Goal: Task Accomplishment & Management: Complete application form

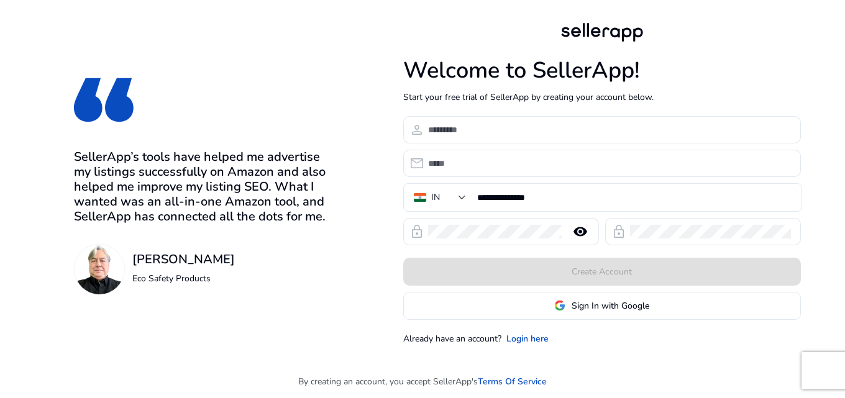
click at [546, 313] on app-google-signin "Sign In with Google" at bounding box center [602, 306] width 398 height 28
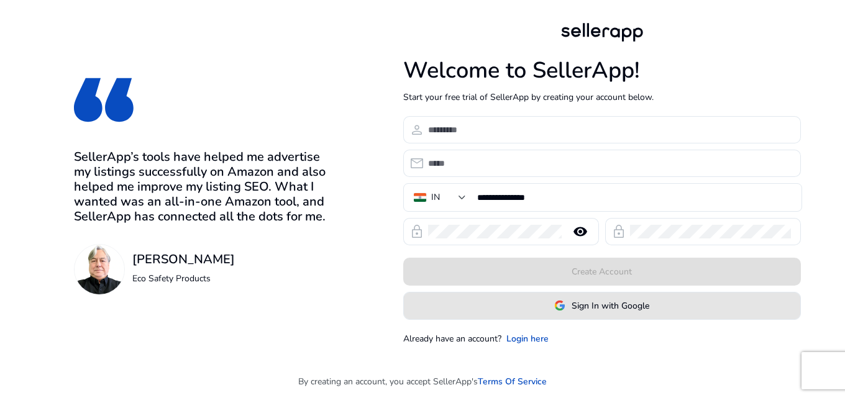
click at [546, 313] on span at bounding box center [602, 306] width 396 height 30
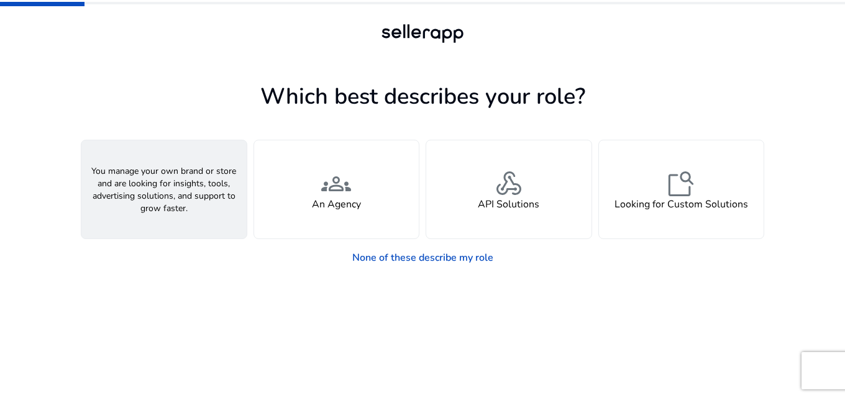
click at [161, 173] on span "person" at bounding box center [164, 184] width 30 height 30
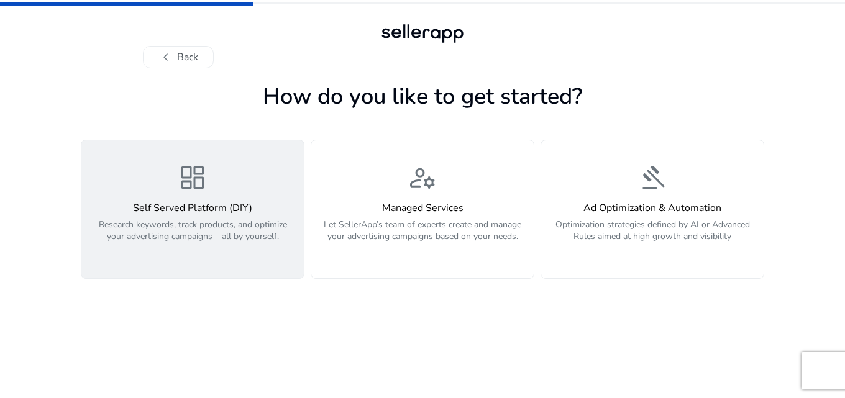
click at [199, 208] on h4 "Self Served Platform (DIY)" at bounding box center [193, 209] width 208 height 12
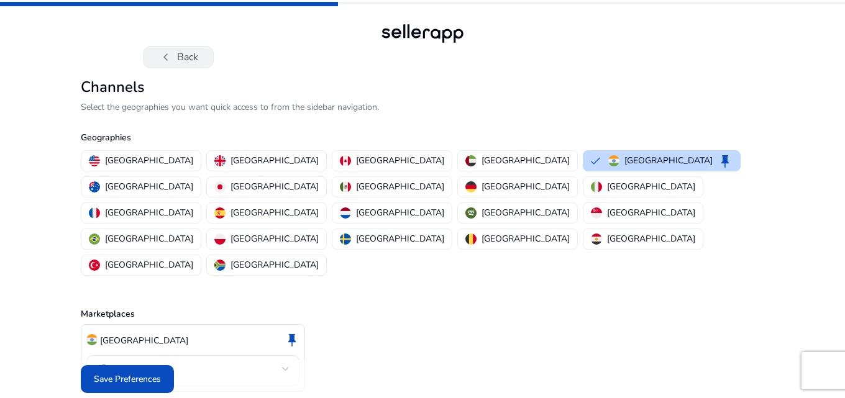
click at [155, 65] on button "chevron_left Back" at bounding box center [178, 57] width 71 height 22
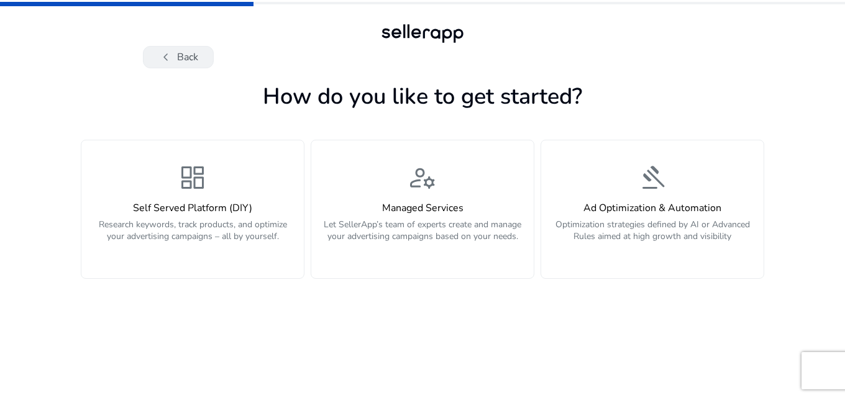
click at [155, 60] on button "chevron_left Back" at bounding box center [178, 57] width 71 height 22
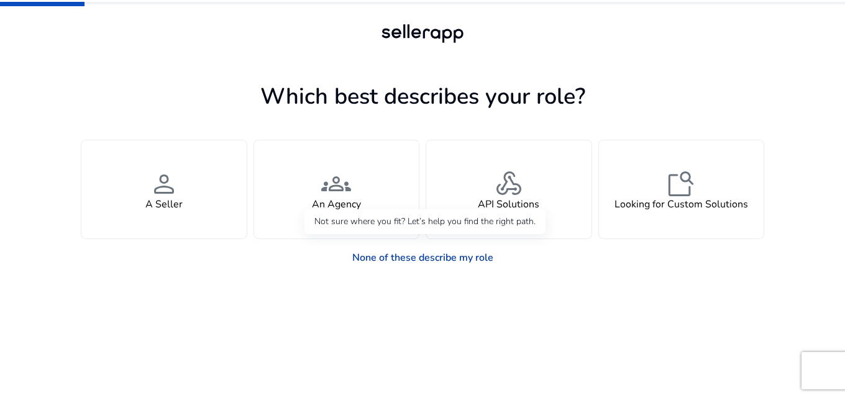
click at [389, 260] on link "None of these describe my role" at bounding box center [422, 257] width 161 height 25
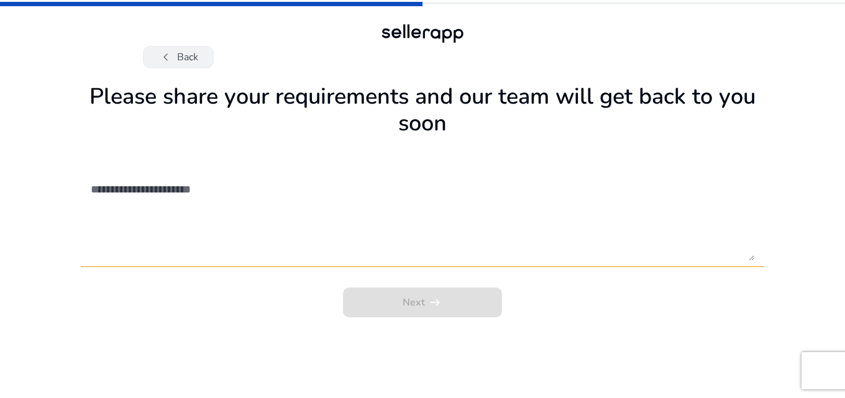
click at [181, 55] on button "chevron_left Back" at bounding box center [178, 57] width 71 height 22
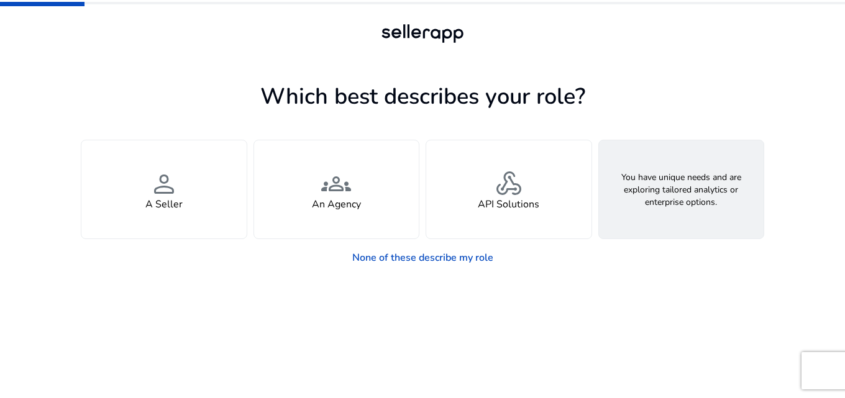
click at [690, 209] on h4 "Looking for Custom Solutions" at bounding box center [682, 205] width 134 height 12
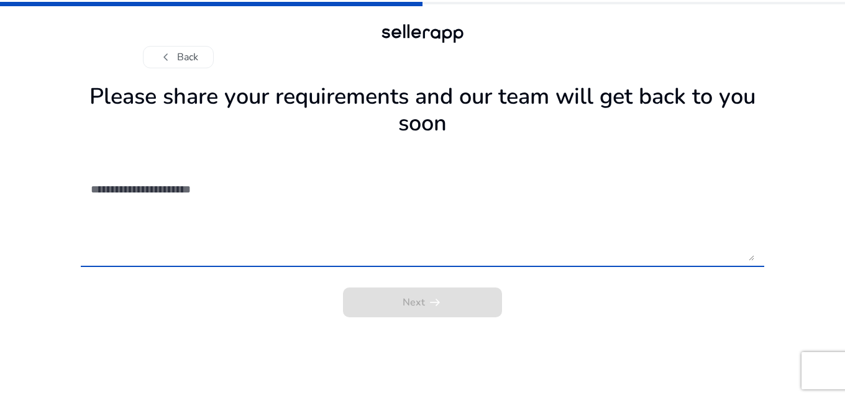
click at [344, 245] on textarea at bounding box center [423, 217] width 664 height 88
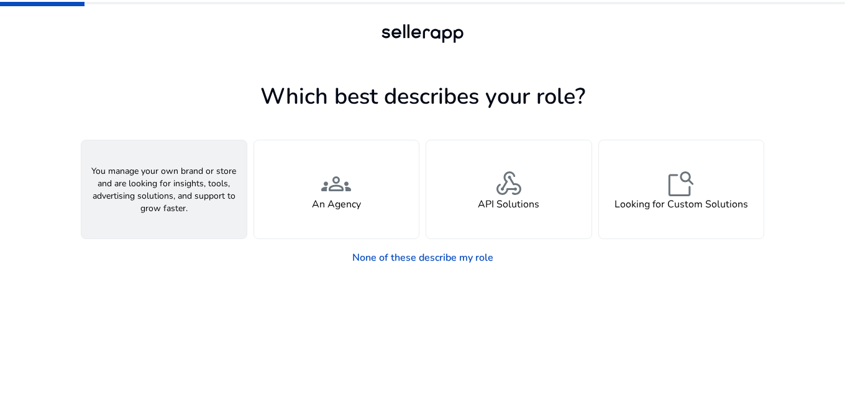
click at [204, 194] on div "person A Seller" at bounding box center [163, 189] width 165 height 98
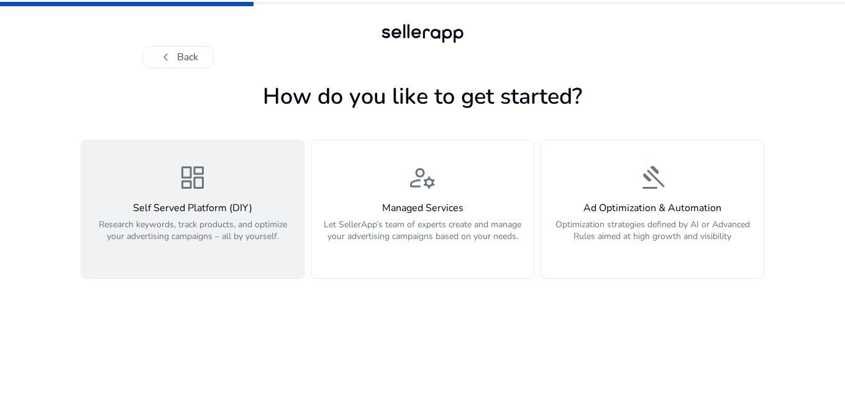
click at [252, 212] on h4 "Self Served Platform (DIY)" at bounding box center [193, 209] width 208 height 12
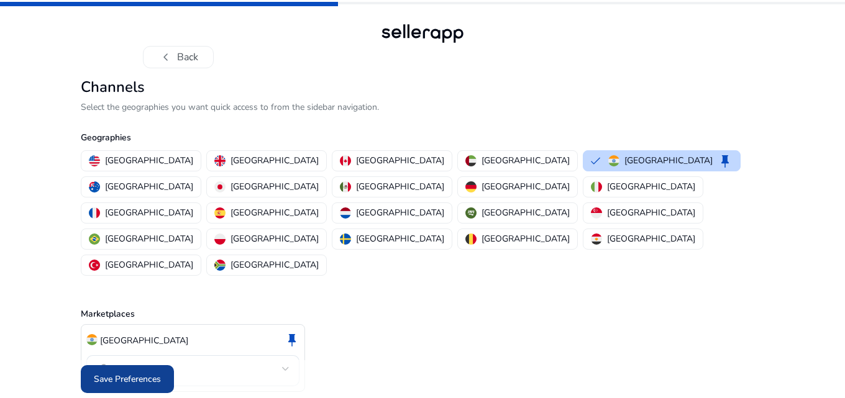
click at [122, 373] on span "Save Preferences" at bounding box center [127, 379] width 67 height 13
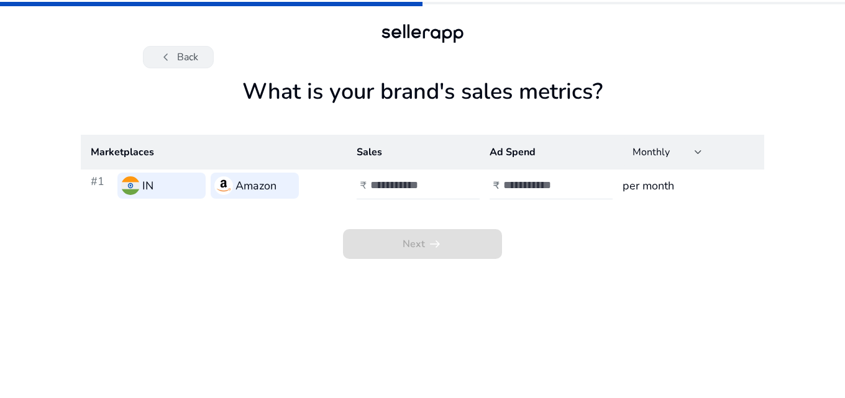
click at [183, 62] on button "chevron_left Back" at bounding box center [178, 57] width 71 height 22
